Goal: Check status: Check status

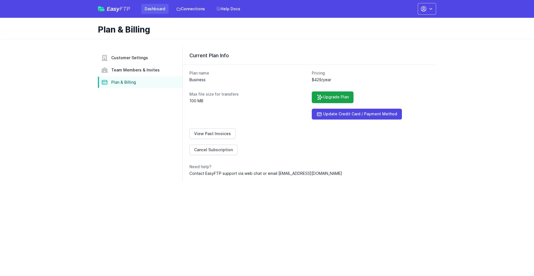
click at [157, 8] on link "Dashboard" at bounding box center [154, 9] width 27 height 10
click at [181, 10] on link "Connections" at bounding box center [190, 9] width 35 height 10
drag, startPoint x: 184, startPoint y: 166, endPoint x: 187, endPoint y: 169, distance: 4.7
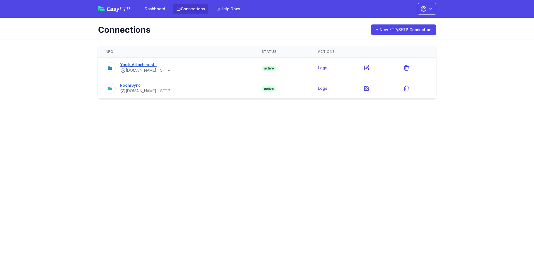
click at [146, 66] on link "Yardi_Attachments" at bounding box center [138, 64] width 36 height 5
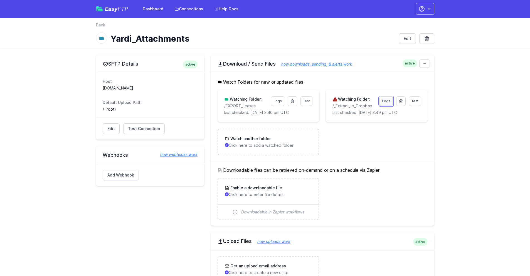
click at [390, 99] on link "Logs" at bounding box center [386, 101] width 13 height 9
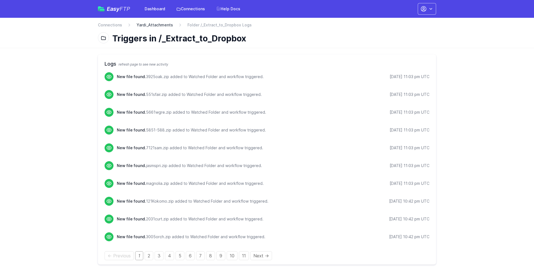
click at [156, 27] on link "Yardi_Attachments" at bounding box center [155, 25] width 36 height 6
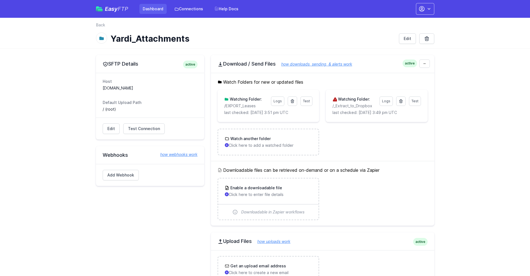
click at [147, 7] on link "Dashboard" at bounding box center [152, 9] width 27 height 10
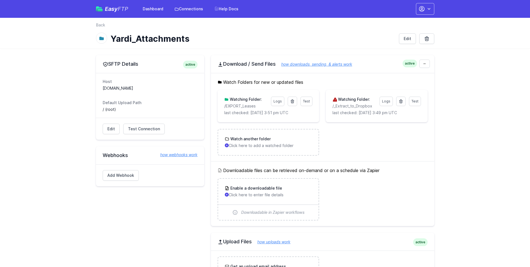
drag, startPoint x: 469, startPoint y: 103, endPoint x: 453, endPoint y: 95, distance: 17.3
click at [382, 101] on link "Logs" at bounding box center [386, 101] width 13 height 9
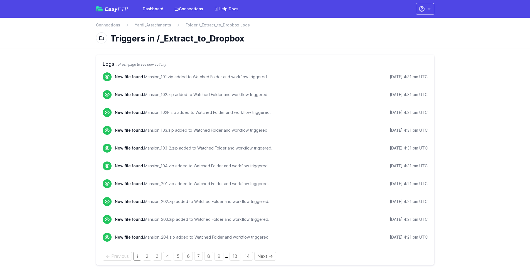
click at [53, 92] on main "Logs refresh page to see new activity New file found. Mansion_101.zip added to …" at bounding box center [265, 160] width 530 height 224
click at [151, 255] on link "2" at bounding box center [147, 256] width 9 height 9
click at [155, 259] on link "3" at bounding box center [157, 256] width 9 height 9
click at [144, 258] on link "2" at bounding box center [147, 256] width 9 height 9
click at [141, 257] on link "1" at bounding box center [137, 256] width 8 height 9
